Goal: Information Seeking & Learning: Learn about a topic

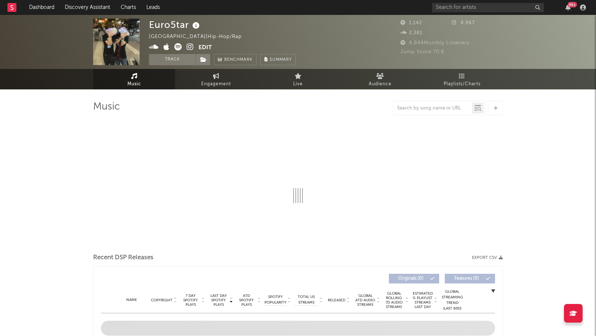
select select "6m"
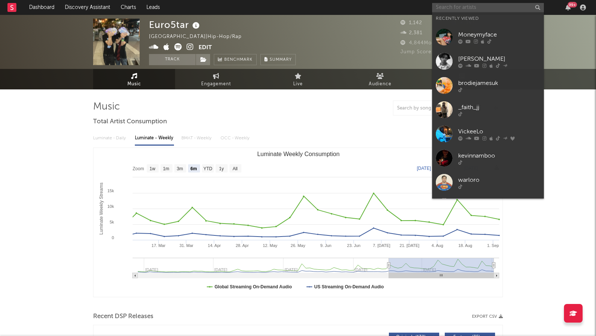
click at [467, 3] on input "text" at bounding box center [488, 7] width 112 height 9
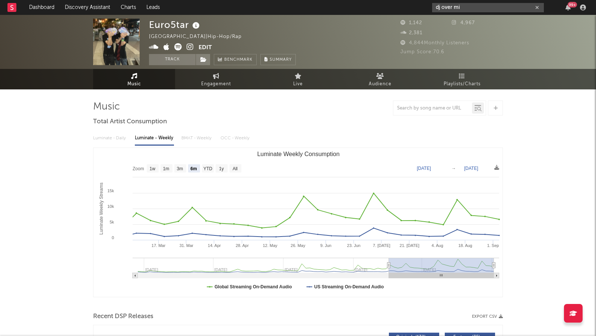
click at [473, 8] on input "dj over mi" at bounding box center [488, 7] width 112 height 9
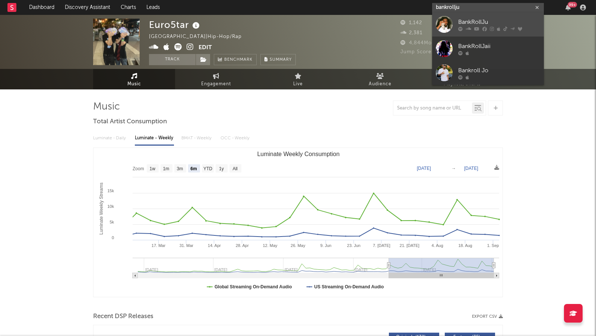
type input "bankrollju"
click at [486, 24] on div "BankRollJu" at bounding box center [500, 22] width 82 height 9
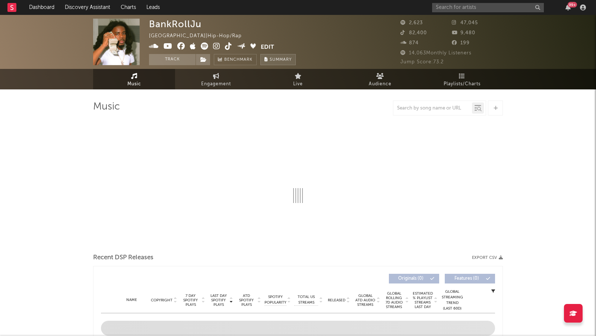
select select "6m"
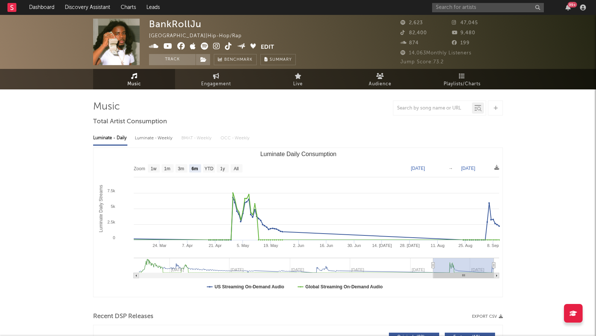
click at [217, 45] on icon at bounding box center [216, 45] width 7 height 7
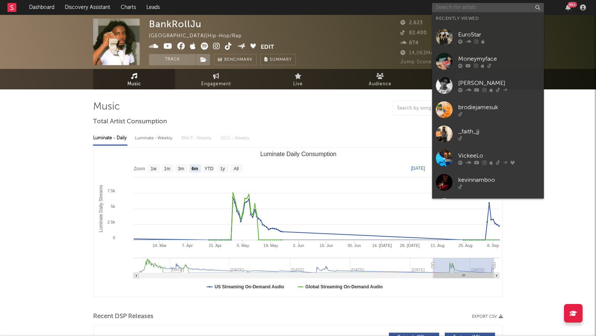
click at [467, 10] on input "text" at bounding box center [488, 7] width 112 height 9
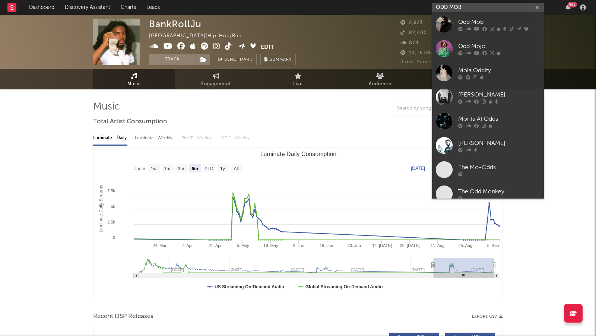
type input "ODD MOB"
click at [462, 28] on icon at bounding box center [461, 29] width 4 height 4
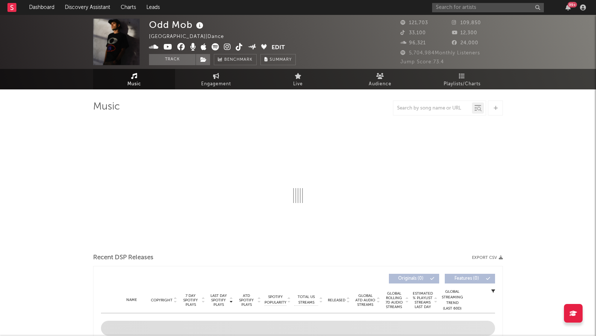
select select "6m"
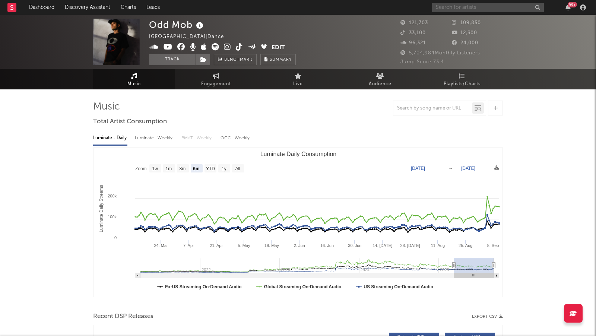
click at [492, 5] on input "text" at bounding box center [488, 7] width 112 height 9
click at [466, 9] on input "SOCIAL WORSHI" at bounding box center [488, 7] width 112 height 9
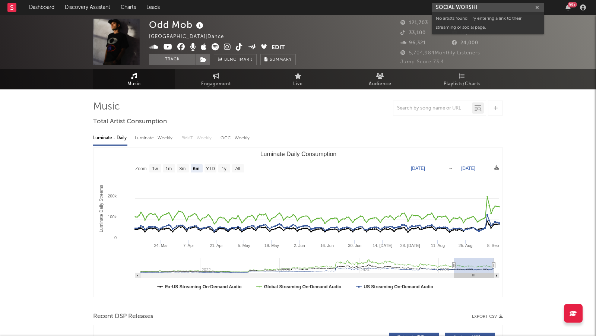
click at [466, 9] on input "SOCIAL WORSHI" at bounding box center [488, 7] width 112 height 9
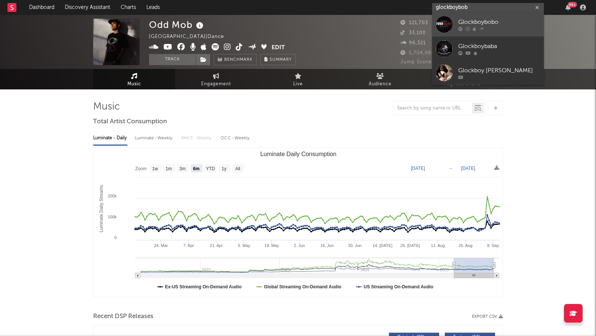
type input "glockboybob"
click at [491, 24] on div "Glockboybobo" at bounding box center [500, 22] width 82 height 9
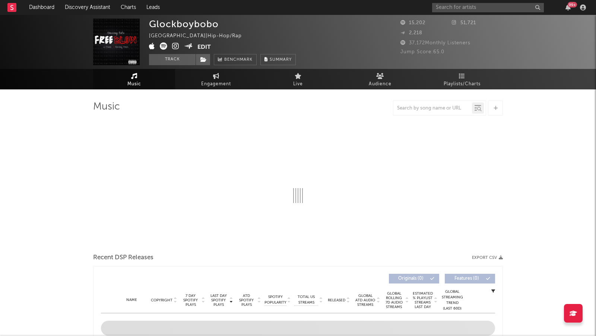
click at [174, 42] on icon at bounding box center [175, 45] width 7 height 7
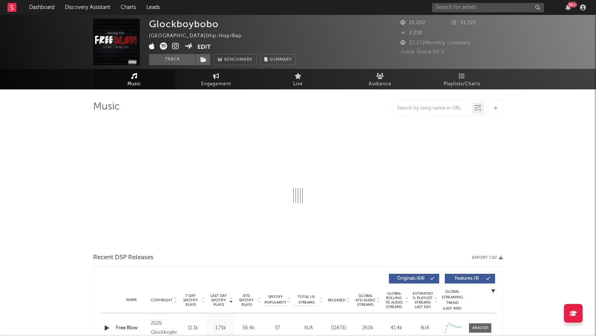
select select "6m"
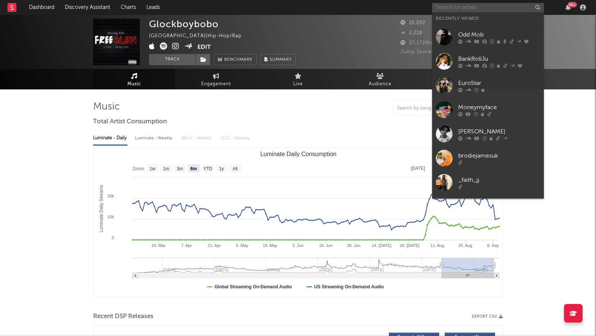
click at [472, 10] on input "text" at bounding box center [488, 7] width 112 height 9
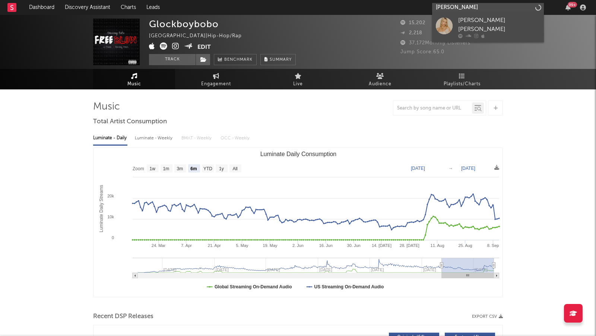
type input "julia kat"
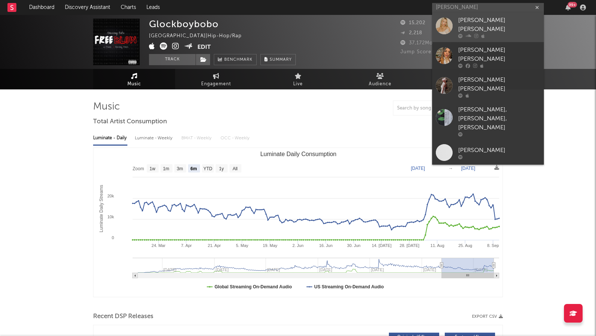
click at [495, 31] on link "Julia Kate" at bounding box center [488, 27] width 112 height 30
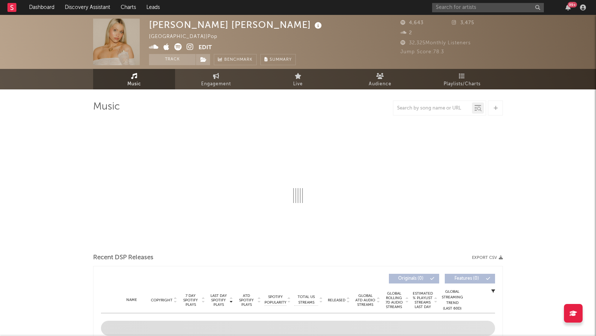
select select "1w"
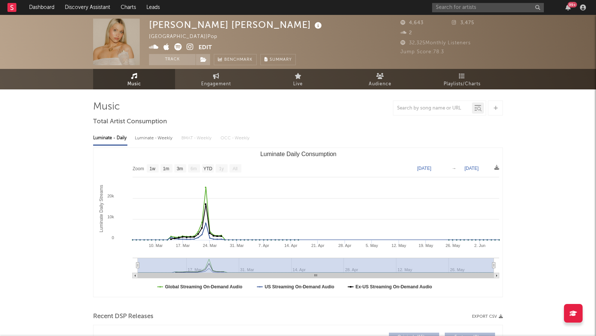
click at [193, 44] on icon at bounding box center [190, 46] width 7 height 7
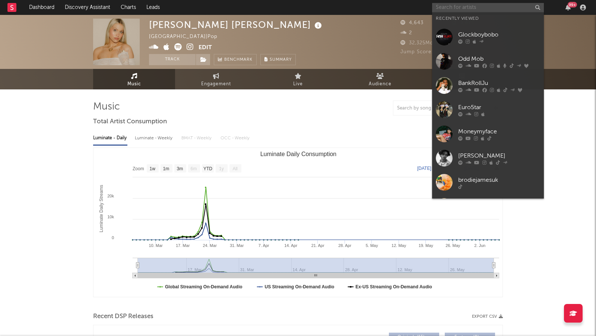
click at [446, 7] on input "text" at bounding box center [488, 7] width 112 height 9
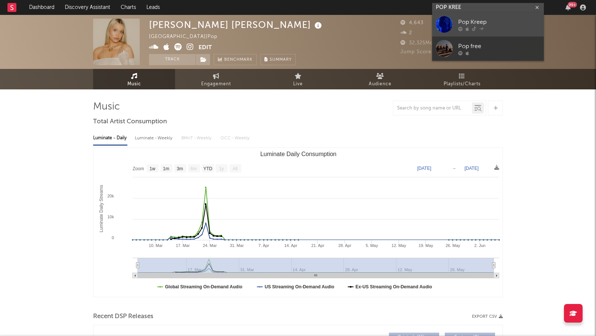
type input "POP KREE"
click at [499, 29] on div at bounding box center [500, 29] width 82 height 4
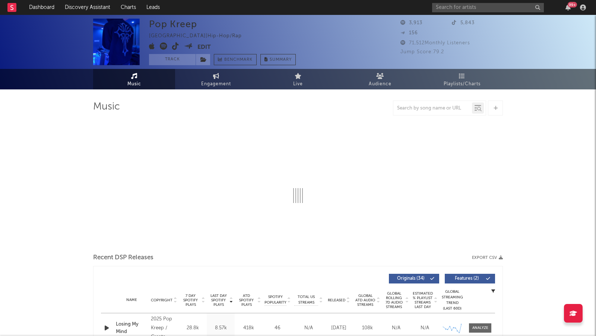
select select "6m"
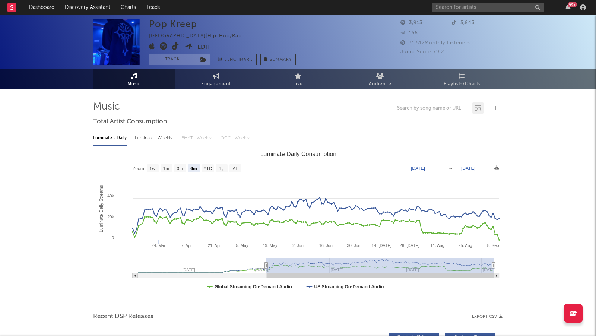
click at [177, 48] on icon at bounding box center [175, 45] width 7 height 7
click at [165, 45] on icon at bounding box center [163, 45] width 7 height 7
click at [154, 45] on icon at bounding box center [152, 45] width 6 height 7
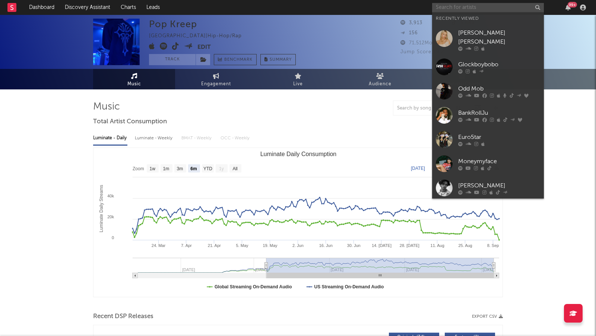
click at [457, 5] on input "text" at bounding box center [488, 7] width 112 height 9
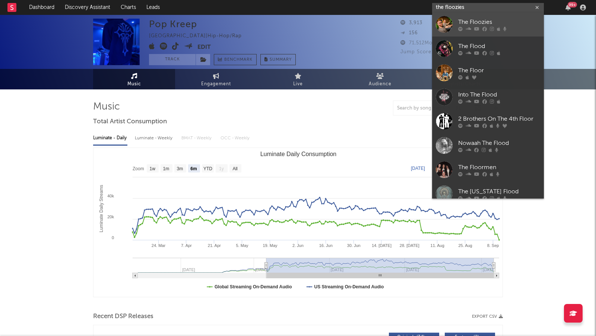
type input "the floozies"
click at [509, 15] on link "The Floozies" at bounding box center [488, 24] width 112 height 24
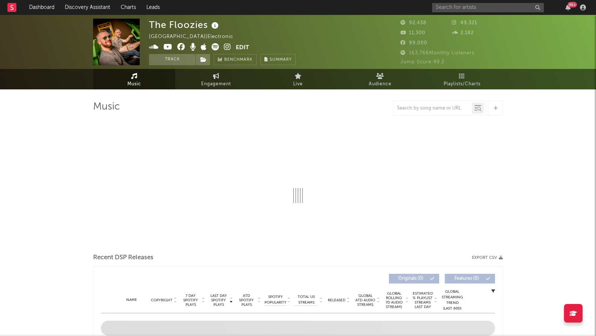
select select "6m"
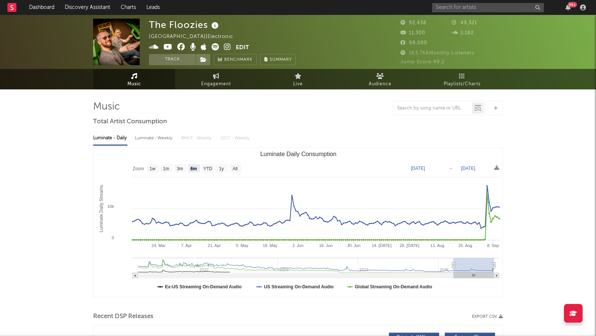
click at [227, 48] on icon at bounding box center [227, 46] width 7 height 7
click at [495, 10] on input "text" at bounding box center [488, 7] width 112 height 9
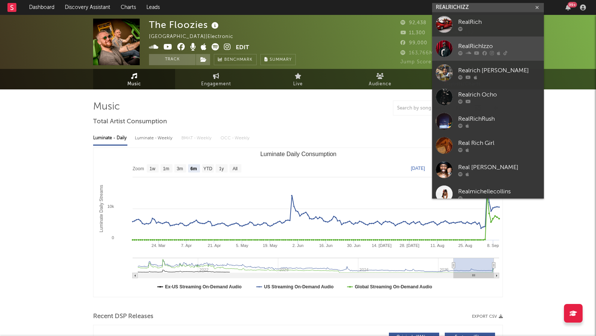
type input "REALRICHIZZ"
click at [522, 49] on div "RealRichIzzo" at bounding box center [500, 46] width 82 height 9
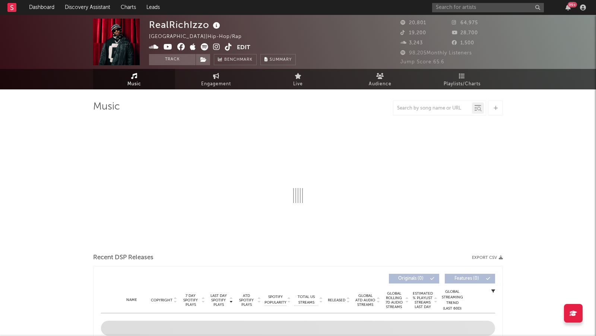
select select "6m"
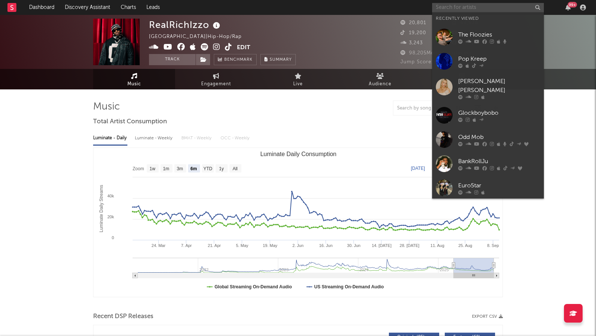
click at [465, 8] on input "text" at bounding box center [488, 7] width 112 height 9
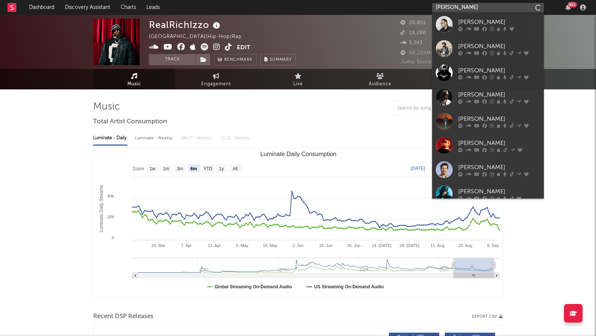
type input "J"
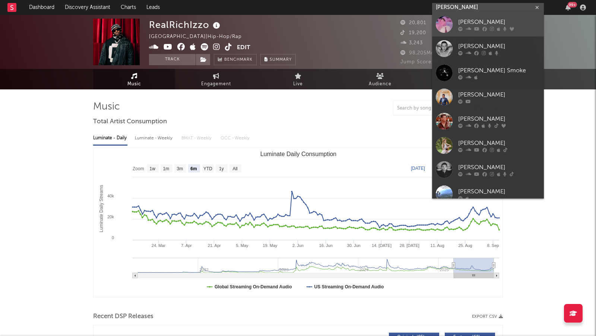
type input "james k"
click at [497, 22] on div "james K" at bounding box center [500, 22] width 82 height 9
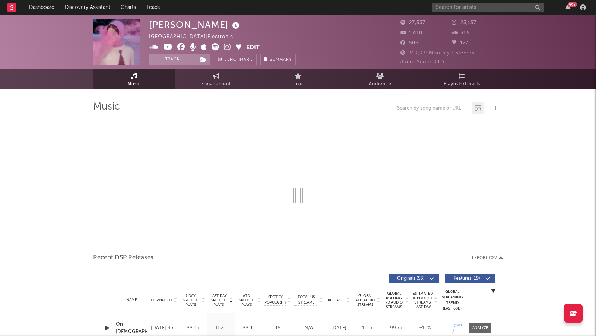
click at [226, 47] on icon at bounding box center [227, 46] width 7 height 7
select select "6m"
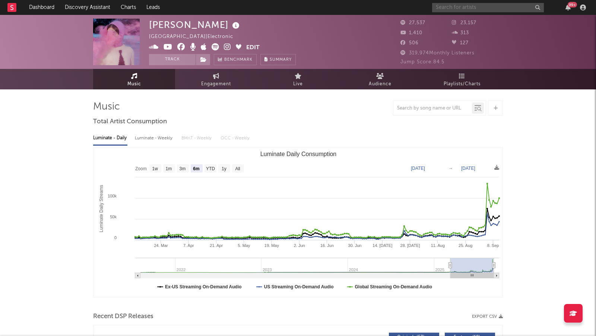
click at [474, 11] on input "text" at bounding box center [488, 7] width 112 height 9
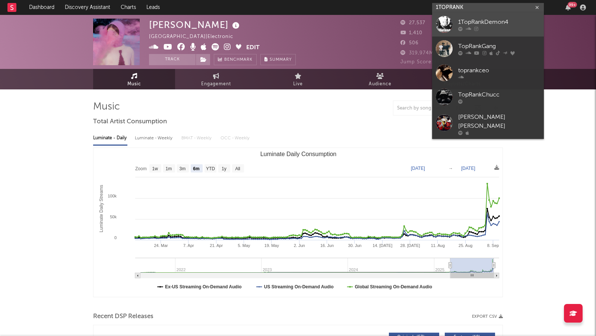
type input "1TOPRANK"
click at [511, 18] on div "1TopRankDemon4" at bounding box center [500, 22] width 82 height 9
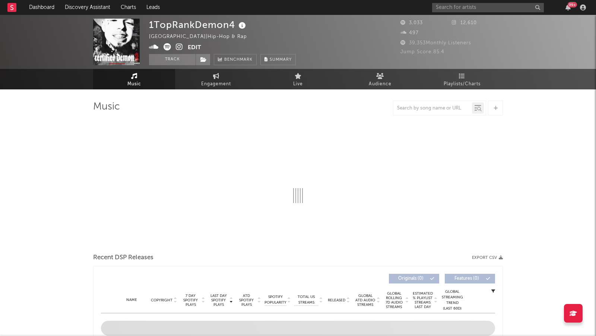
select select "6m"
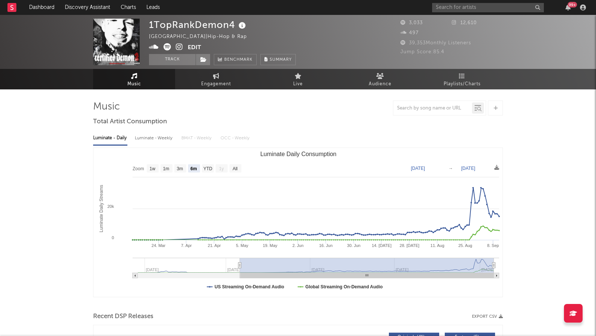
click at [181, 47] on icon at bounding box center [179, 46] width 7 height 7
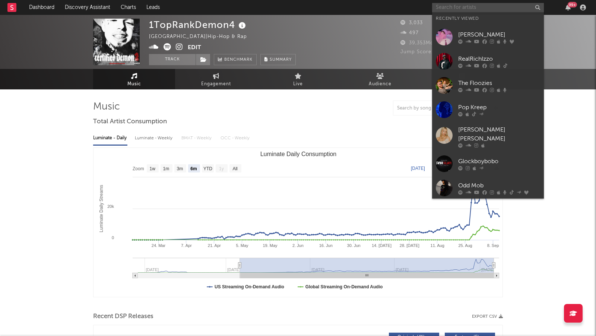
click at [459, 9] on input "text" at bounding box center [488, 7] width 112 height 9
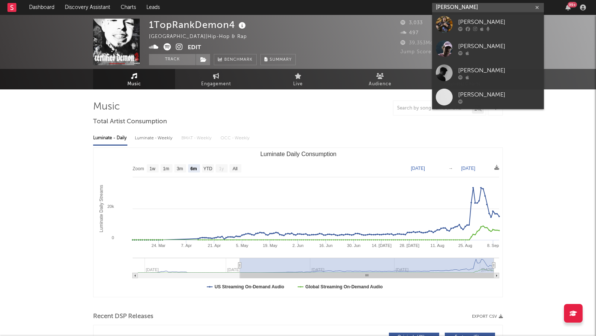
click at [473, 8] on input "timothy rose" at bounding box center [488, 7] width 112 height 9
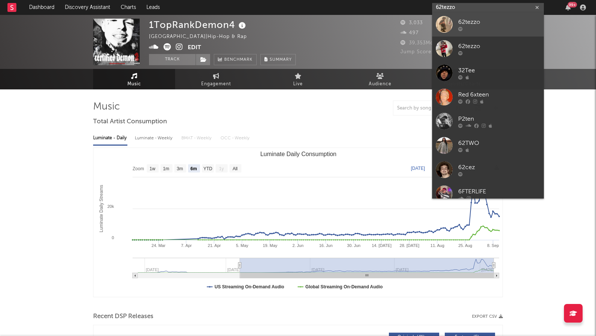
type input "62tezzo"
click at [498, 30] on div at bounding box center [500, 29] width 82 height 4
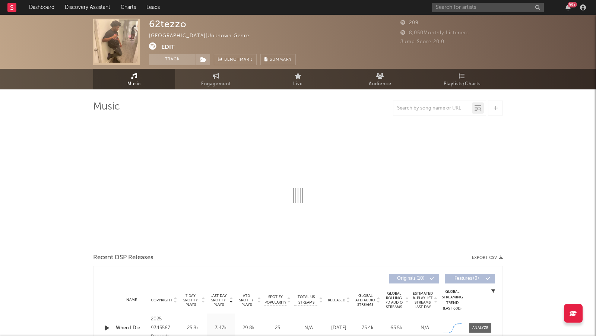
select select "1w"
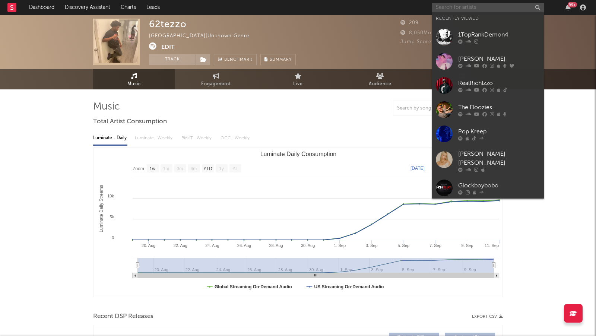
click at [451, 10] on input "text" at bounding box center [488, 7] width 112 height 9
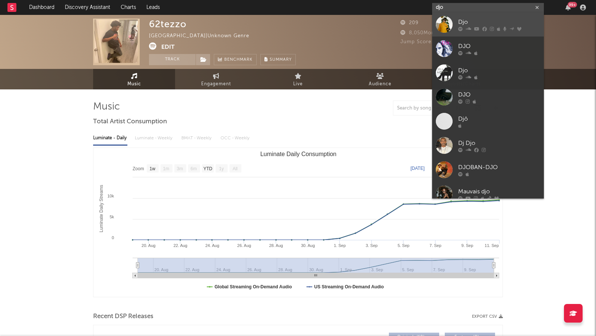
type input "djo"
click at [452, 20] on div at bounding box center [444, 24] width 17 height 17
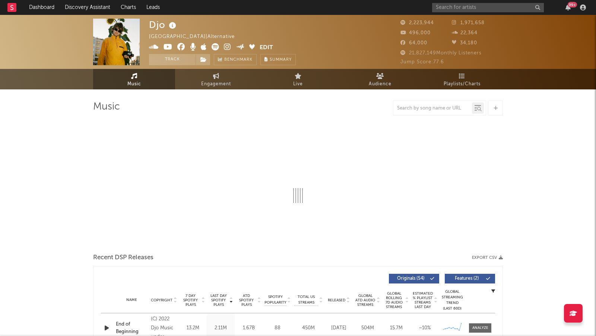
select select "6m"
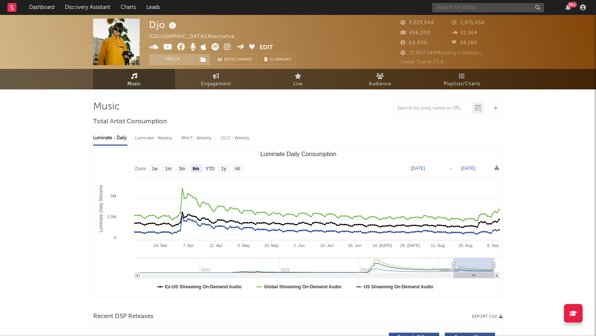
click at [460, 6] on input "text" at bounding box center [488, 7] width 112 height 9
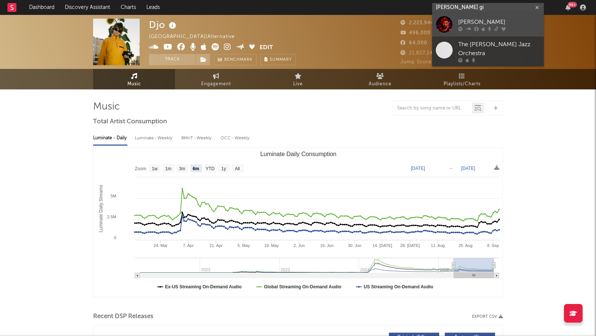
type input "brantley gi"
click at [507, 21] on div "Brantley Gilbert" at bounding box center [500, 22] width 82 height 9
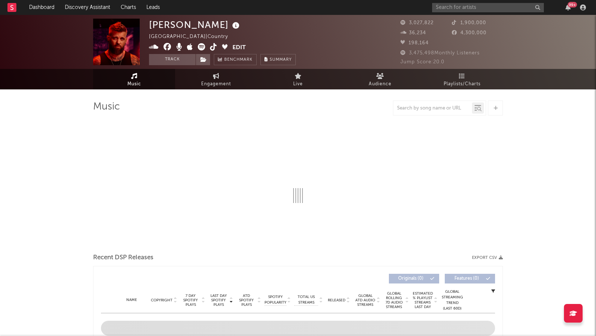
select select "6m"
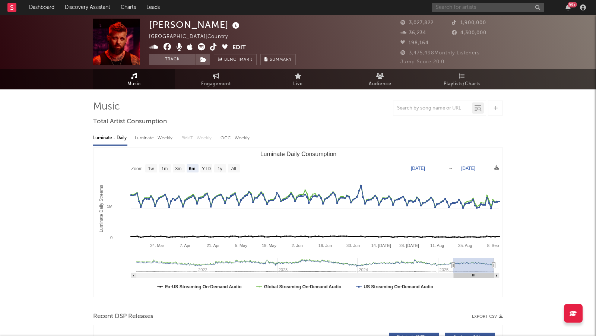
click at [464, 10] on input "text" at bounding box center [488, 7] width 112 height 9
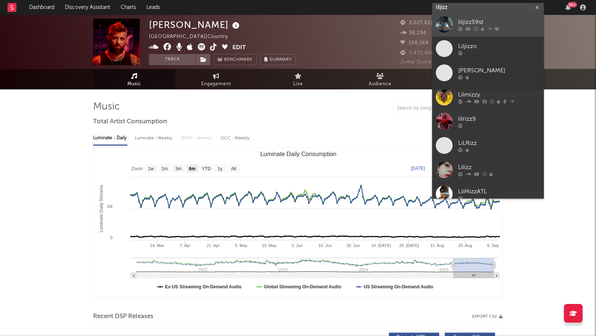
type input "liljizz"
click at [502, 24] on div "liljizz59st" at bounding box center [500, 22] width 82 height 9
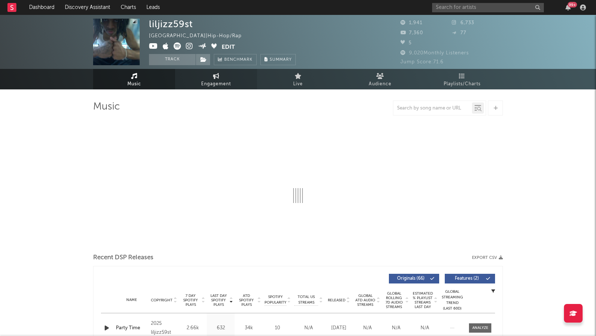
select select "6m"
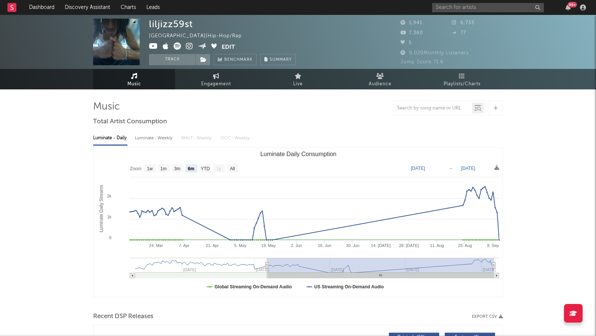
click at [189, 47] on icon at bounding box center [189, 45] width 7 height 7
click at [190, 45] on icon at bounding box center [189, 45] width 7 height 7
click at [450, 7] on input "text" at bounding box center [488, 7] width 112 height 9
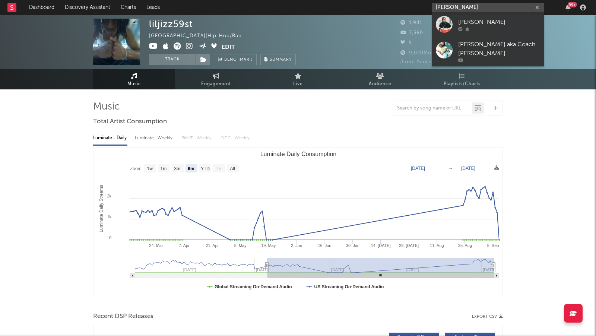
click at [453, 7] on input "JOSEPH MCF" at bounding box center [488, 7] width 112 height 9
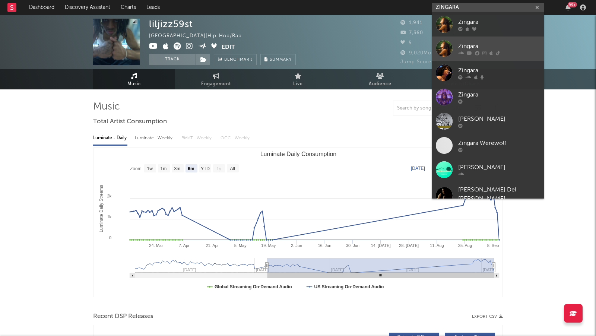
type input "ZINGARA"
click at [493, 51] on div at bounding box center [500, 53] width 82 height 4
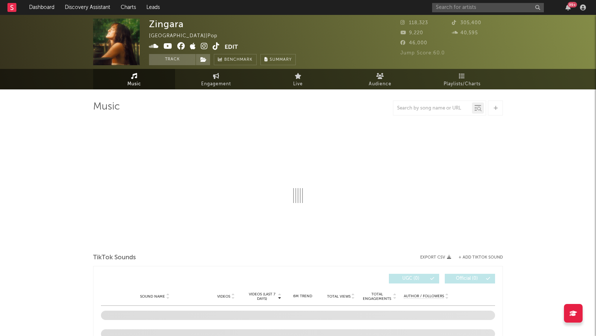
select select "1w"
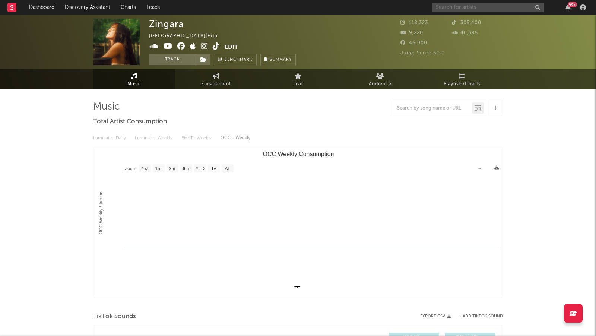
click at [450, 8] on input "text" at bounding box center [488, 7] width 112 height 9
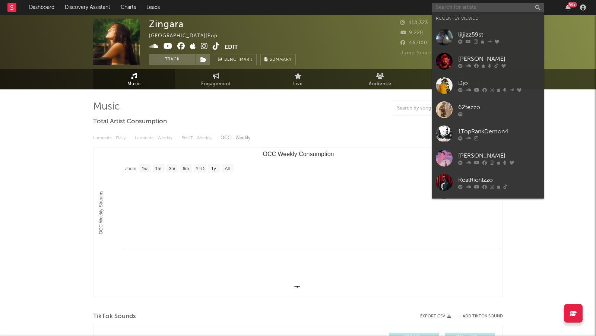
type input "K"
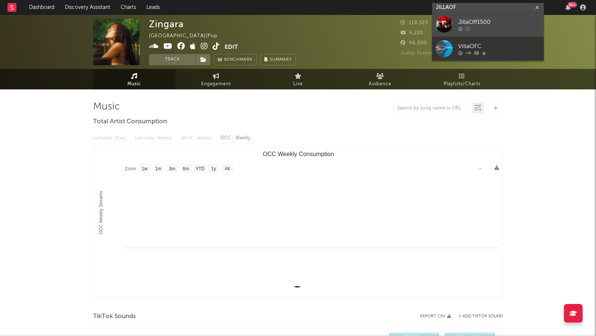
type input "JILLAOF"
click at [488, 18] on div "JillaOff1500" at bounding box center [500, 22] width 82 height 9
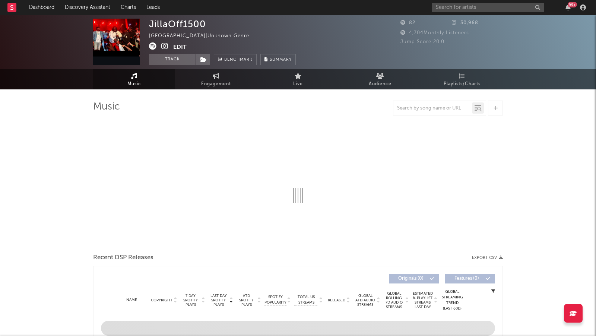
select select "1w"
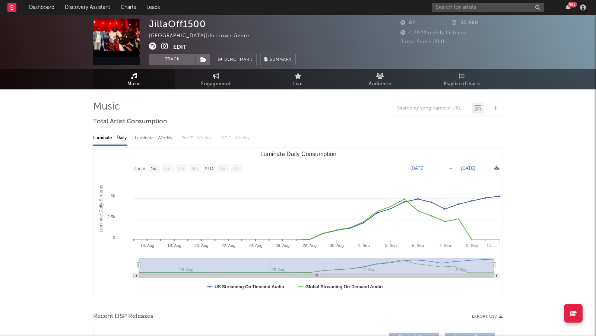
click at [162, 46] on icon at bounding box center [164, 45] width 7 height 7
click at [442, 5] on input "text" at bounding box center [488, 7] width 112 height 9
type input "shotta4oe"
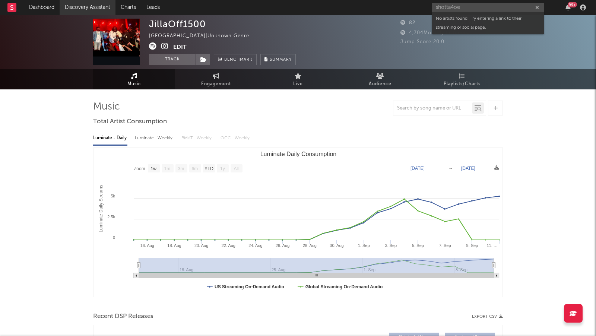
click at [98, 7] on link "Discovery Assistant" at bounding box center [88, 7] width 56 height 15
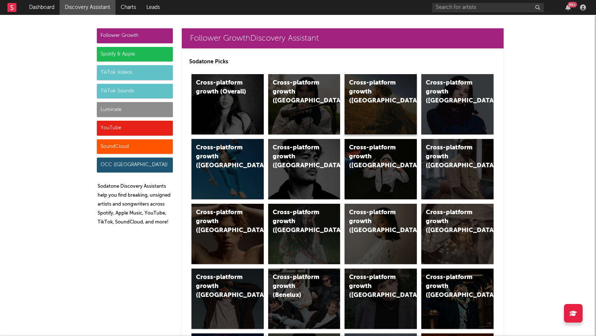
click at [379, 108] on div "Cross-platform growth (US)" at bounding box center [381, 104] width 72 height 60
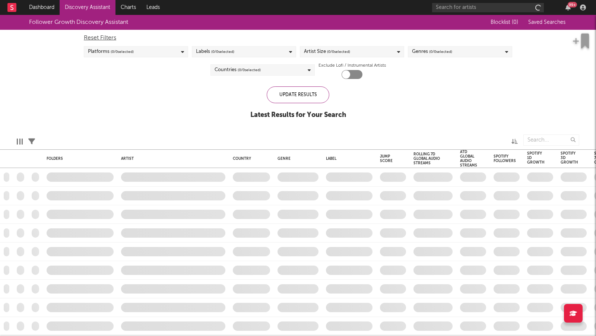
checkbox input "true"
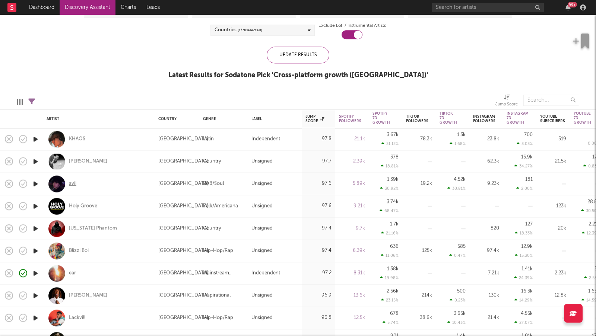
click at [73, 182] on div "avii" at bounding box center [72, 184] width 7 height 7
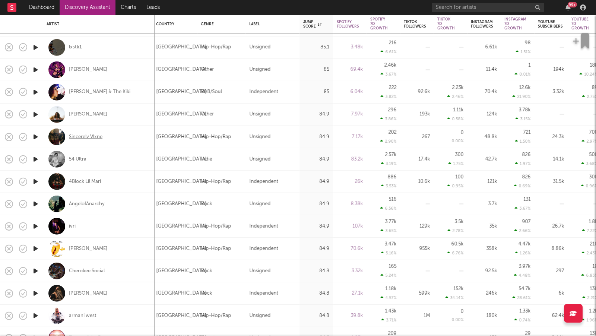
click at [98, 133] on div "Sincerely Vlxne" at bounding box center [86, 136] width 34 height 7
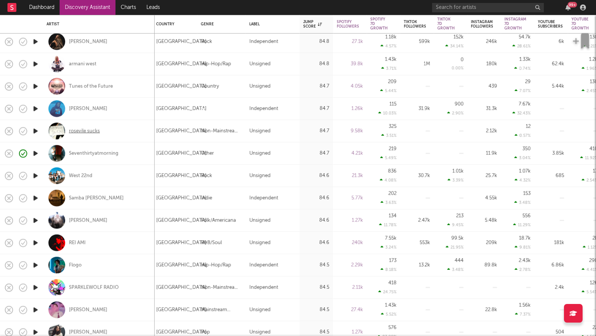
click at [83, 128] on div "rosevile sucks" at bounding box center [84, 131] width 31 height 7
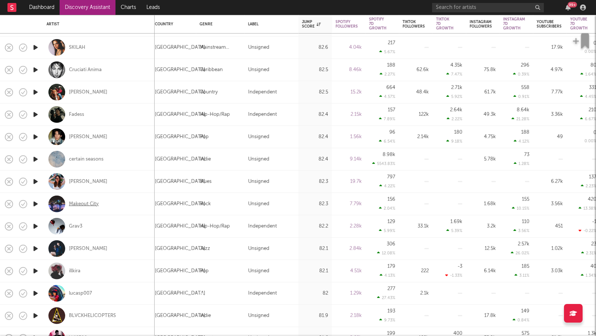
click at [87, 205] on div "Makeout City" at bounding box center [84, 204] width 30 height 7
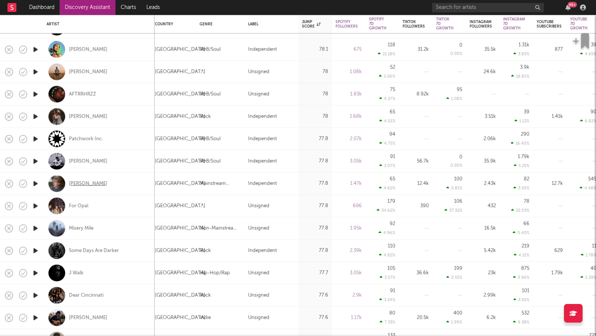
click at [95, 184] on div "[PERSON_NAME]" at bounding box center [88, 183] width 38 height 7
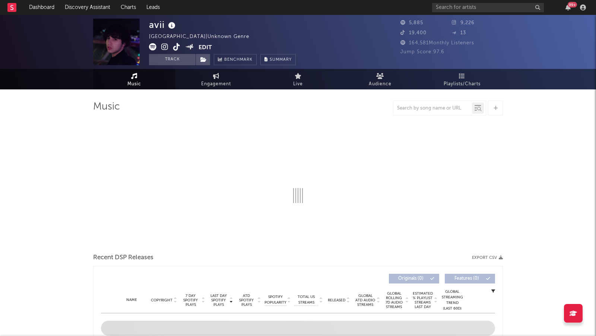
select select "1w"
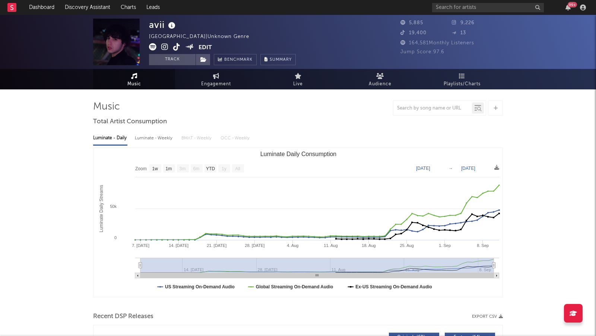
click at [163, 46] on icon at bounding box center [164, 46] width 7 height 7
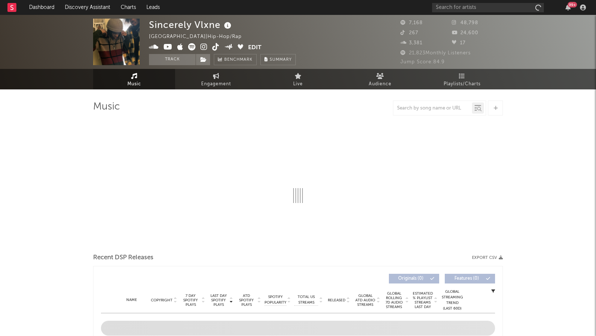
select select "6m"
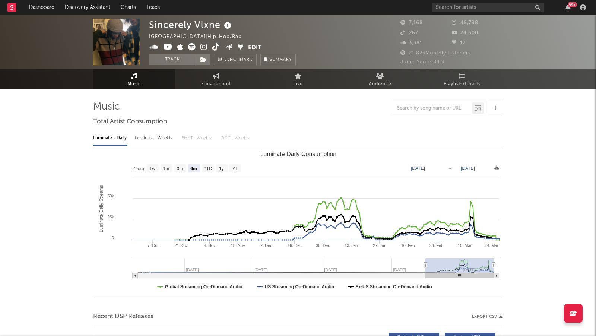
click at [204, 44] on icon at bounding box center [204, 46] width 7 height 7
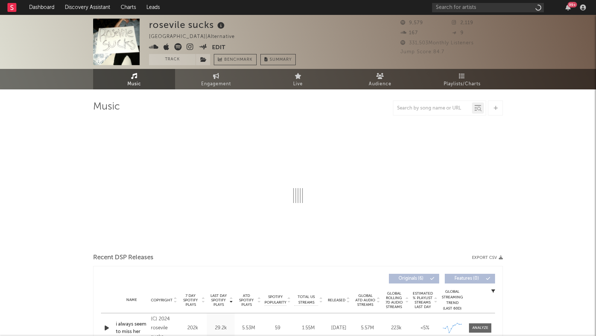
select select "6m"
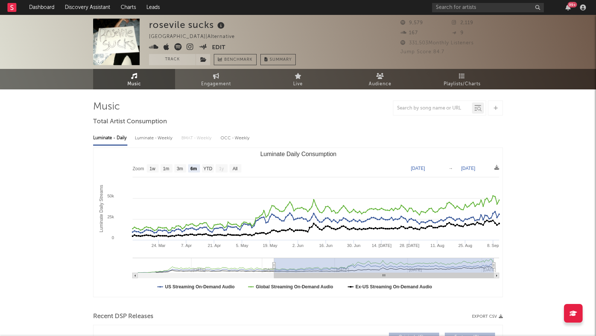
click at [189, 47] on icon at bounding box center [190, 46] width 7 height 7
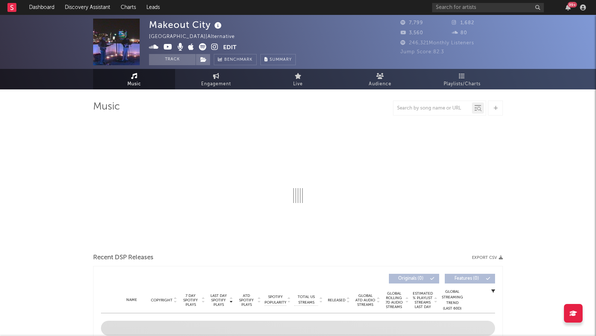
select select "6m"
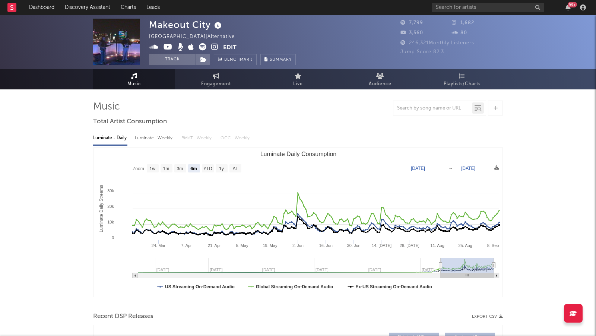
click at [215, 47] on icon at bounding box center [214, 46] width 7 height 7
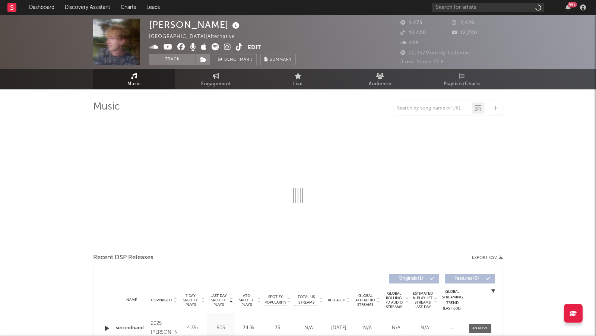
select select "1w"
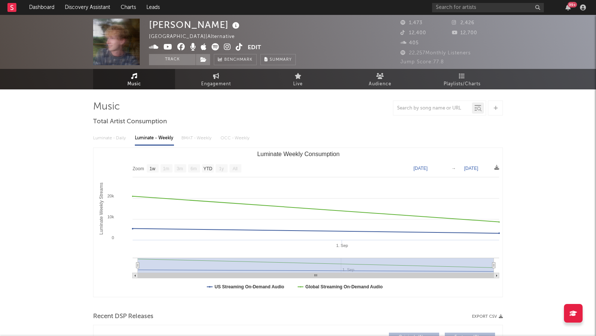
click at [225, 46] on icon at bounding box center [227, 46] width 7 height 7
